Goal: Task Accomplishment & Management: Manage account settings

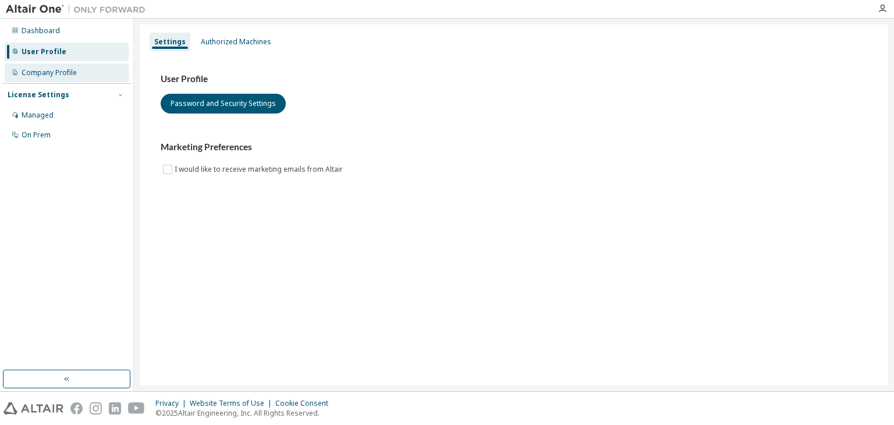
click at [70, 72] on div "Company Profile" at bounding box center [49, 72] width 55 height 9
